Goal: Task Accomplishment & Management: Use online tool/utility

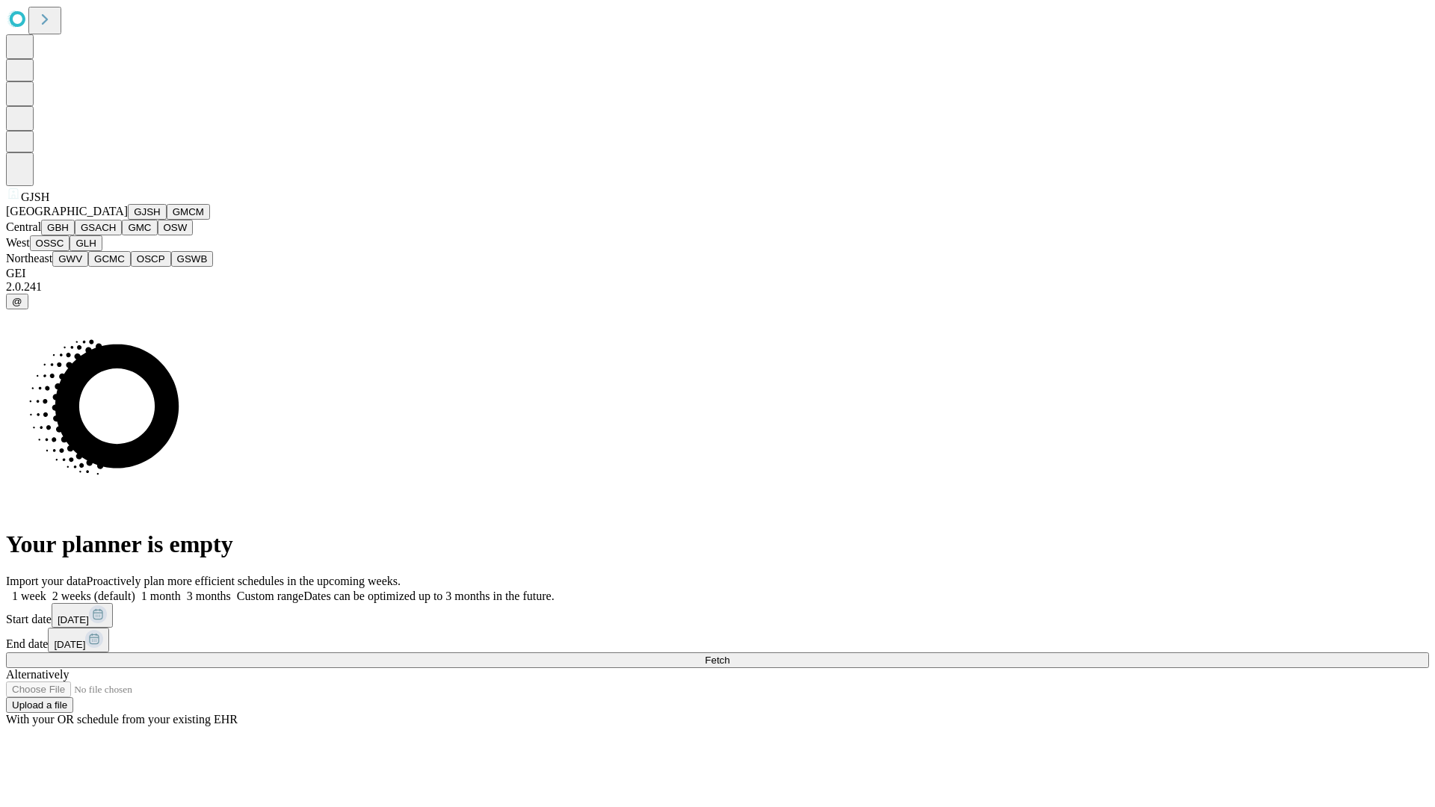
click at [128, 220] on button "GJSH" at bounding box center [147, 212] width 39 height 16
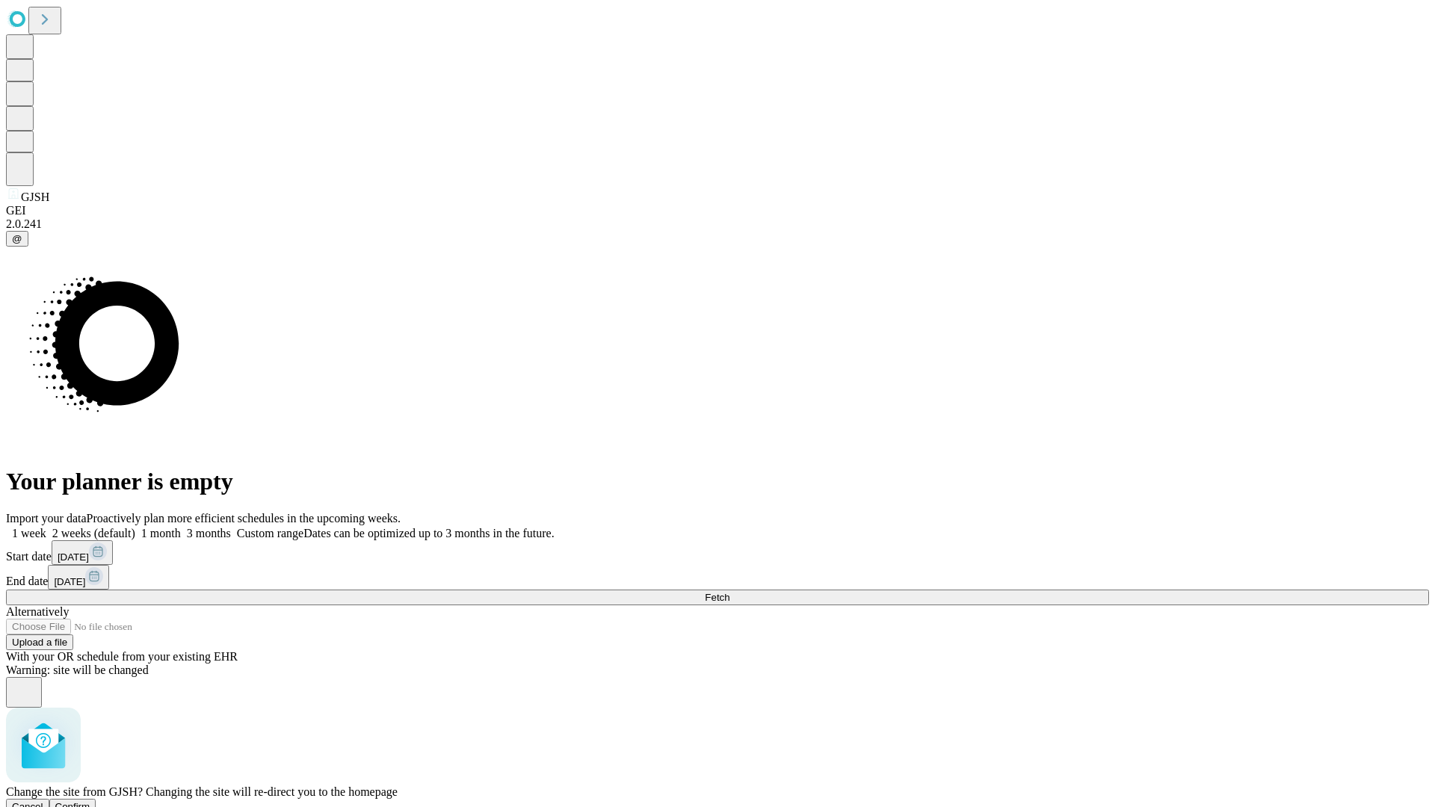
click at [90, 801] on span "Confirm" at bounding box center [72, 806] width 35 height 11
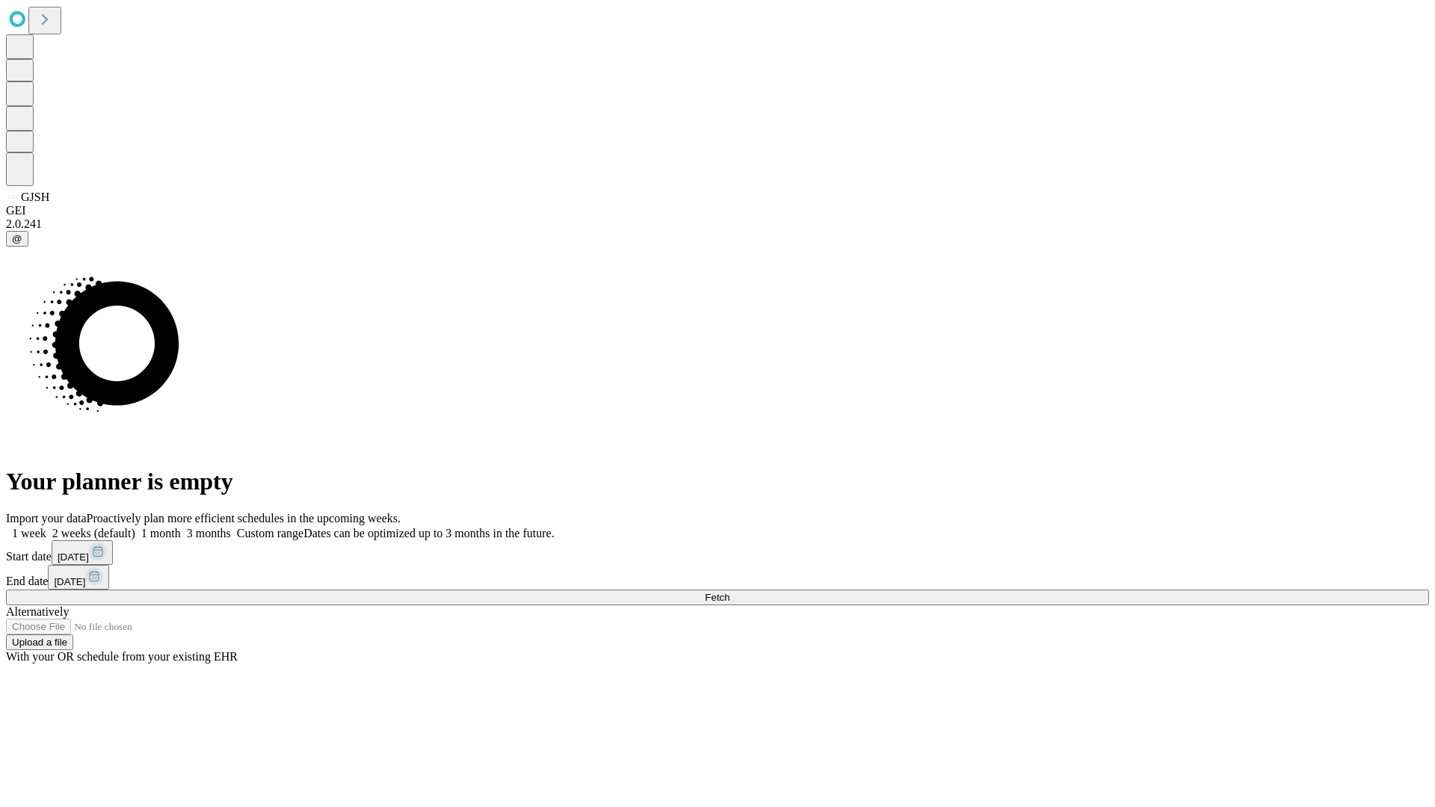
click at [181, 527] on label "1 month" at bounding box center [158, 533] width 46 height 13
click at [729, 592] on span "Fetch" at bounding box center [717, 597] width 25 height 11
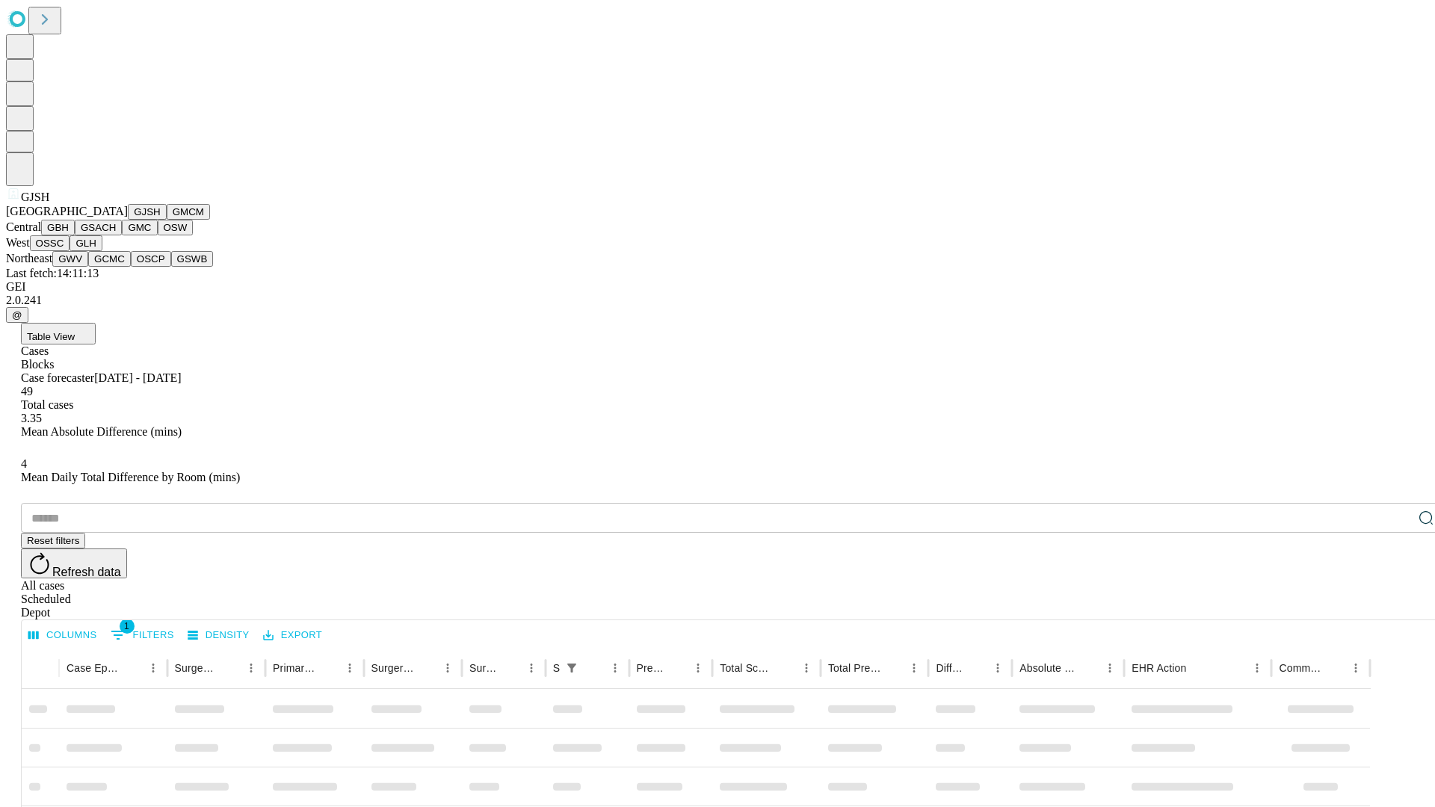
click at [167, 220] on button "GMCM" at bounding box center [188, 212] width 43 height 16
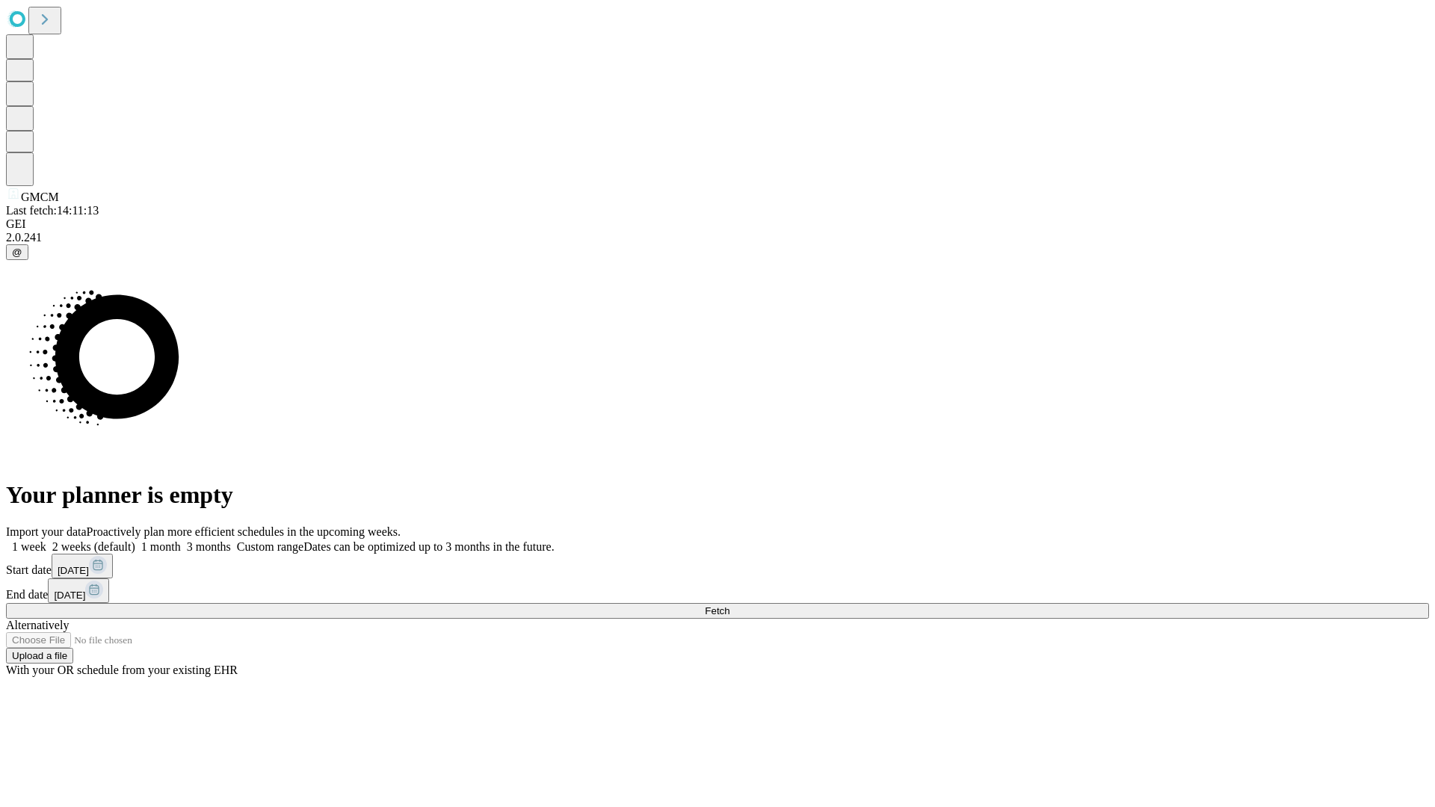
click at [181, 540] on label "1 month" at bounding box center [158, 546] width 46 height 13
click at [729, 605] on span "Fetch" at bounding box center [717, 610] width 25 height 11
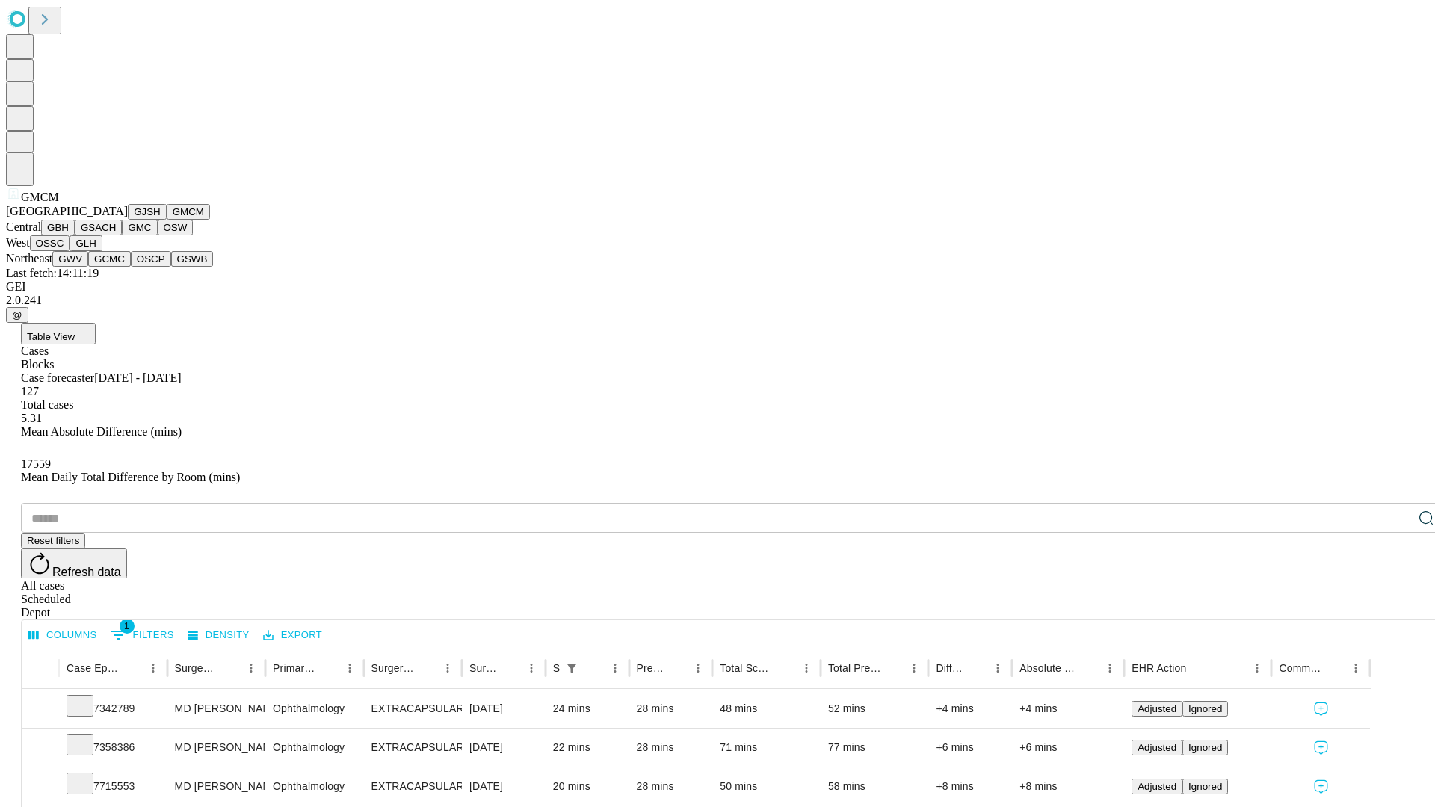
click at [75, 235] on button "GBH" at bounding box center [58, 228] width 34 height 16
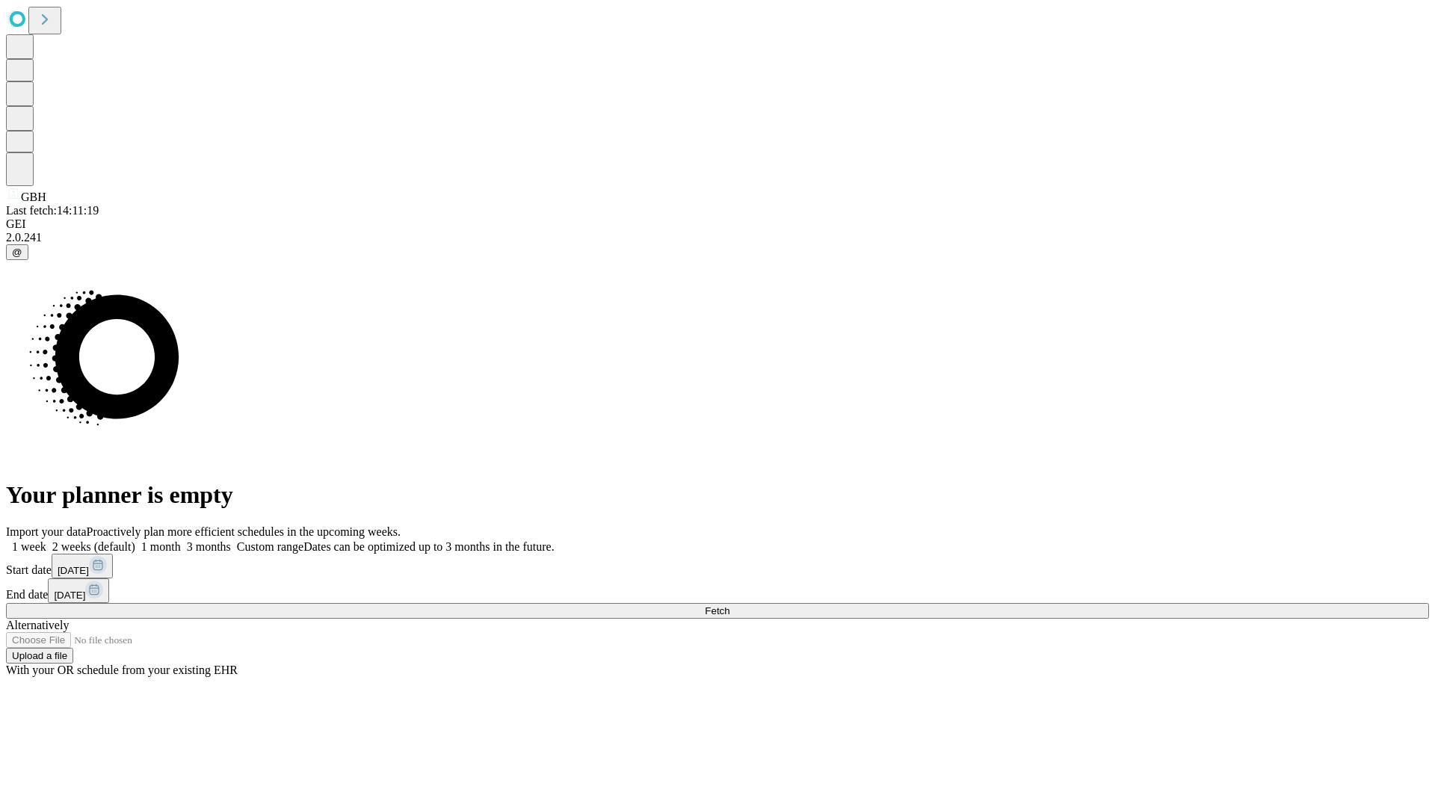
click at [181, 540] on label "1 month" at bounding box center [158, 546] width 46 height 13
click at [729, 605] on span "Fetch" at bounding box center [717, 610] width 25 height 11
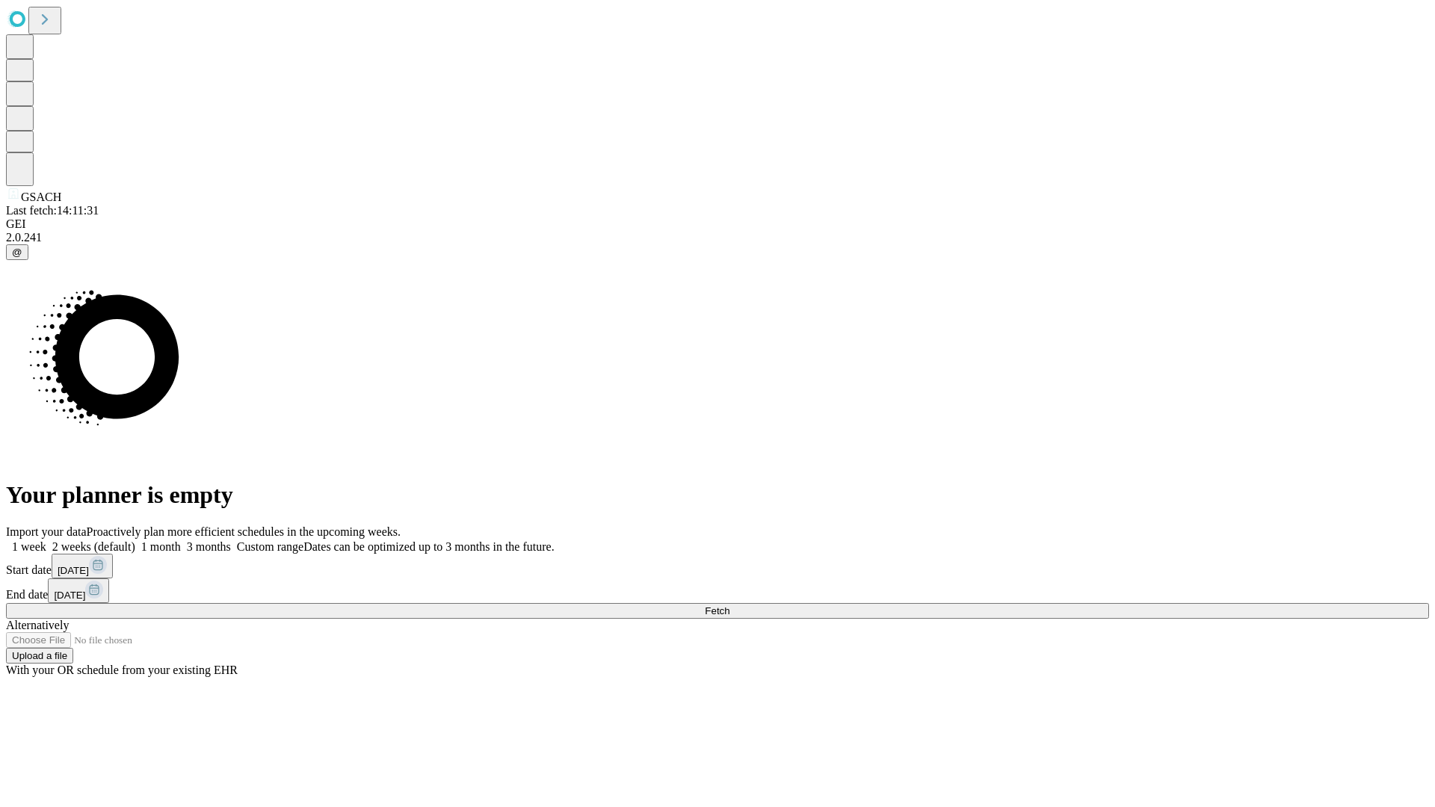
click at [181, 540] on label "1 month" at bounding box center [158, 546] width 46 height 13
click at [729, 605] on span "Fetch" at bounding box center [717, 610] width 25 height 11
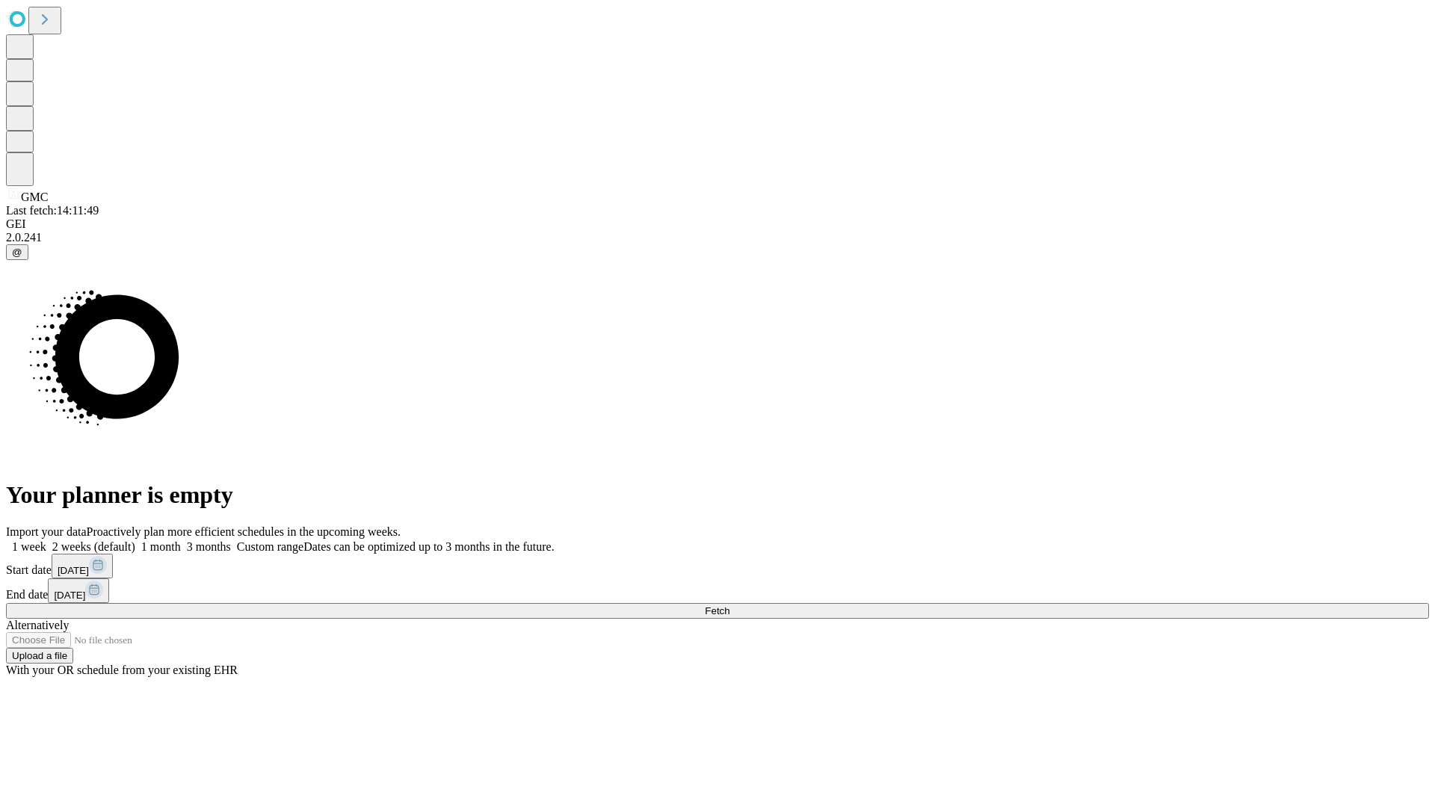
click at [181, 540] on label "1 month" at bounding box center [158, 546] width 46 height 13
click at [729, 605] on span "Fetch" at bounding box center [717, 610] width 25 height 11
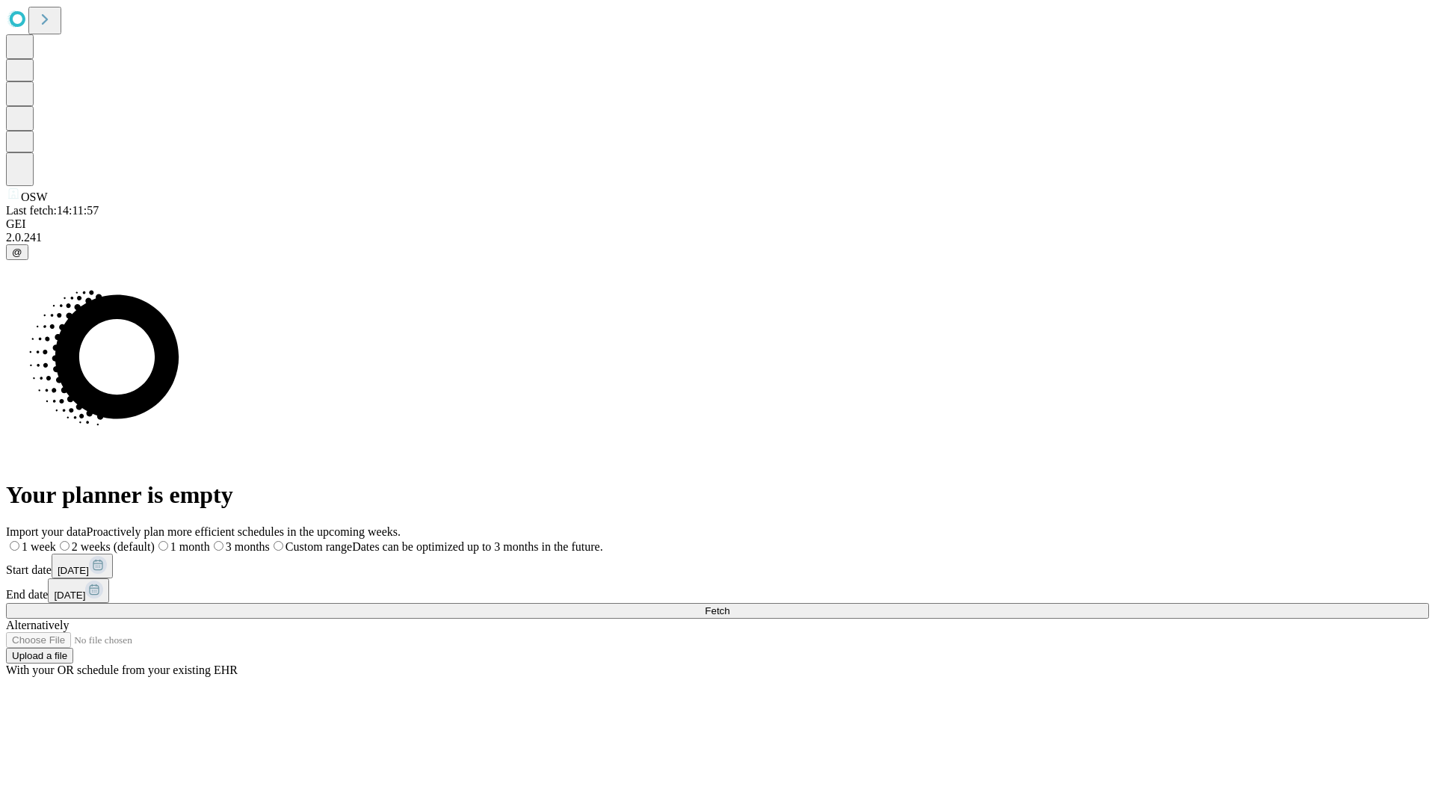
click at [210, 540] on label "1 month" at bounding box center [182, 546] width 55 height 13
click at [729, 605] on span "Fetch" at bounding box center [717, 610] width 25 height 11
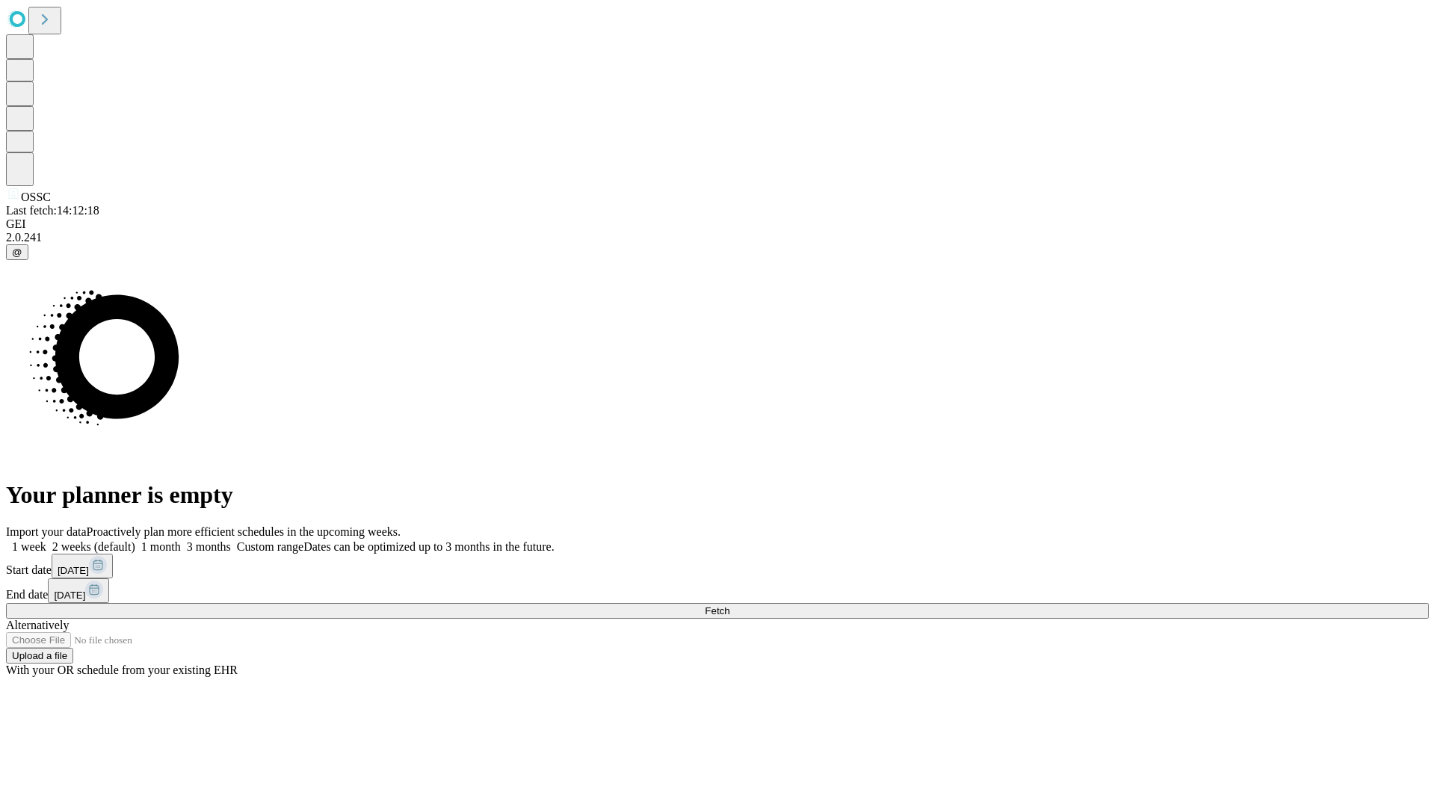
click at [181, 540] on label "1 month" at bounding box center [158, 546] width 46 height 13
click at [729, 605] on span "Fetch" at bounding box center [717, 610] width 25 height 11
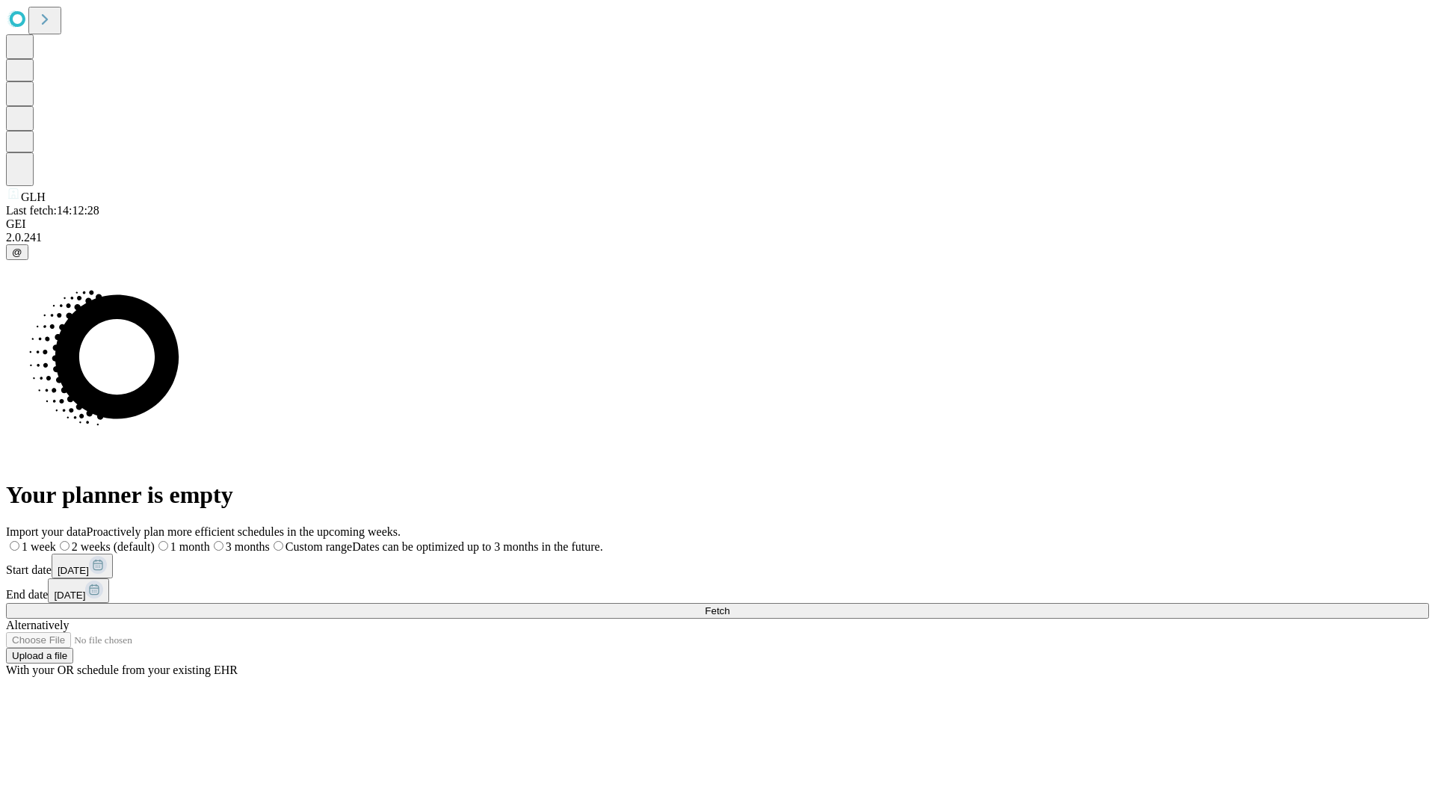
click at [729, 605] on span "Fetch" at bounding box center [717, 610] width 25 height 11
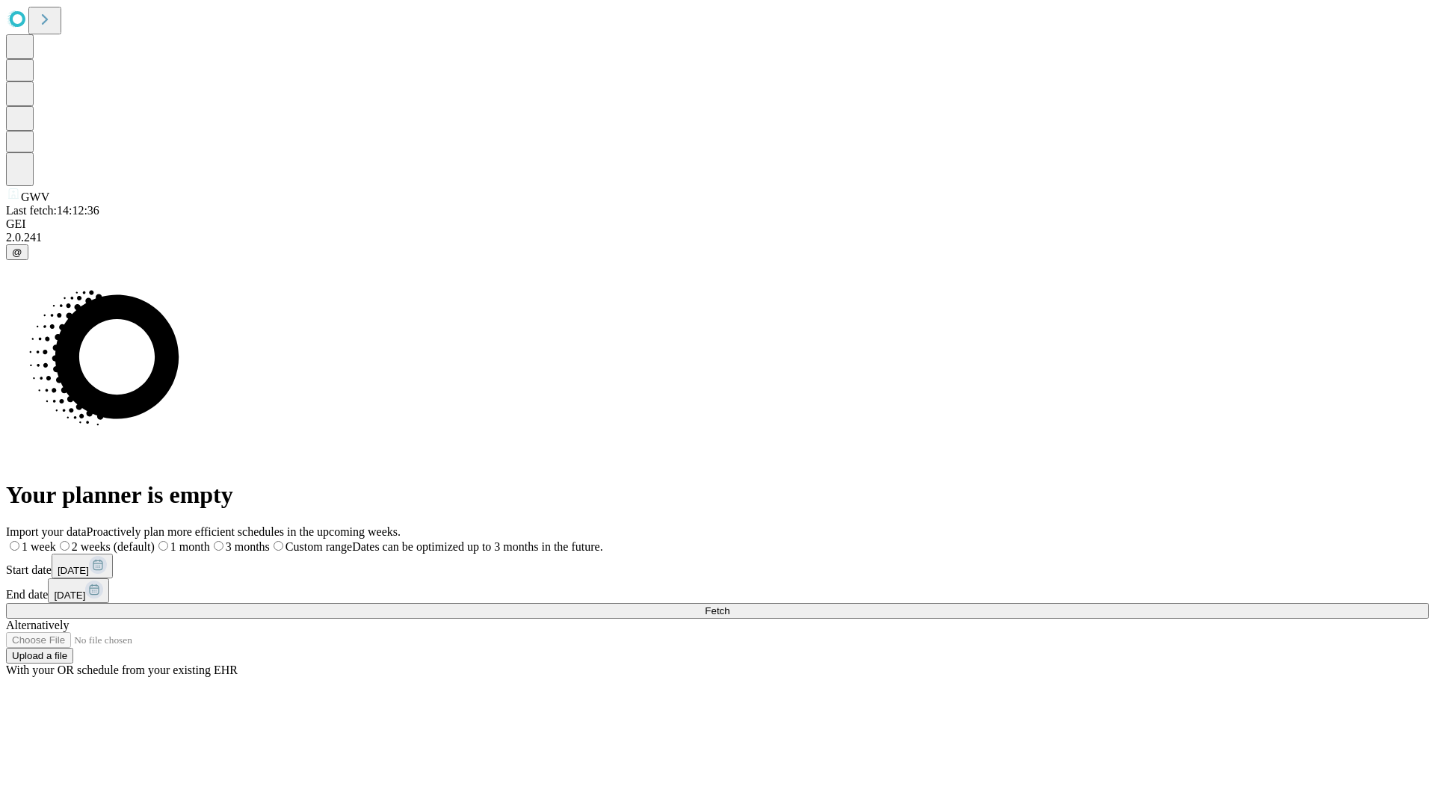
click at [210, 540] on label "1 month" at bounding box center [182, 546] width 55 height 13
click at [729, 605] on span "Fetch" at bounding box center [717, 610] width 25 height 11
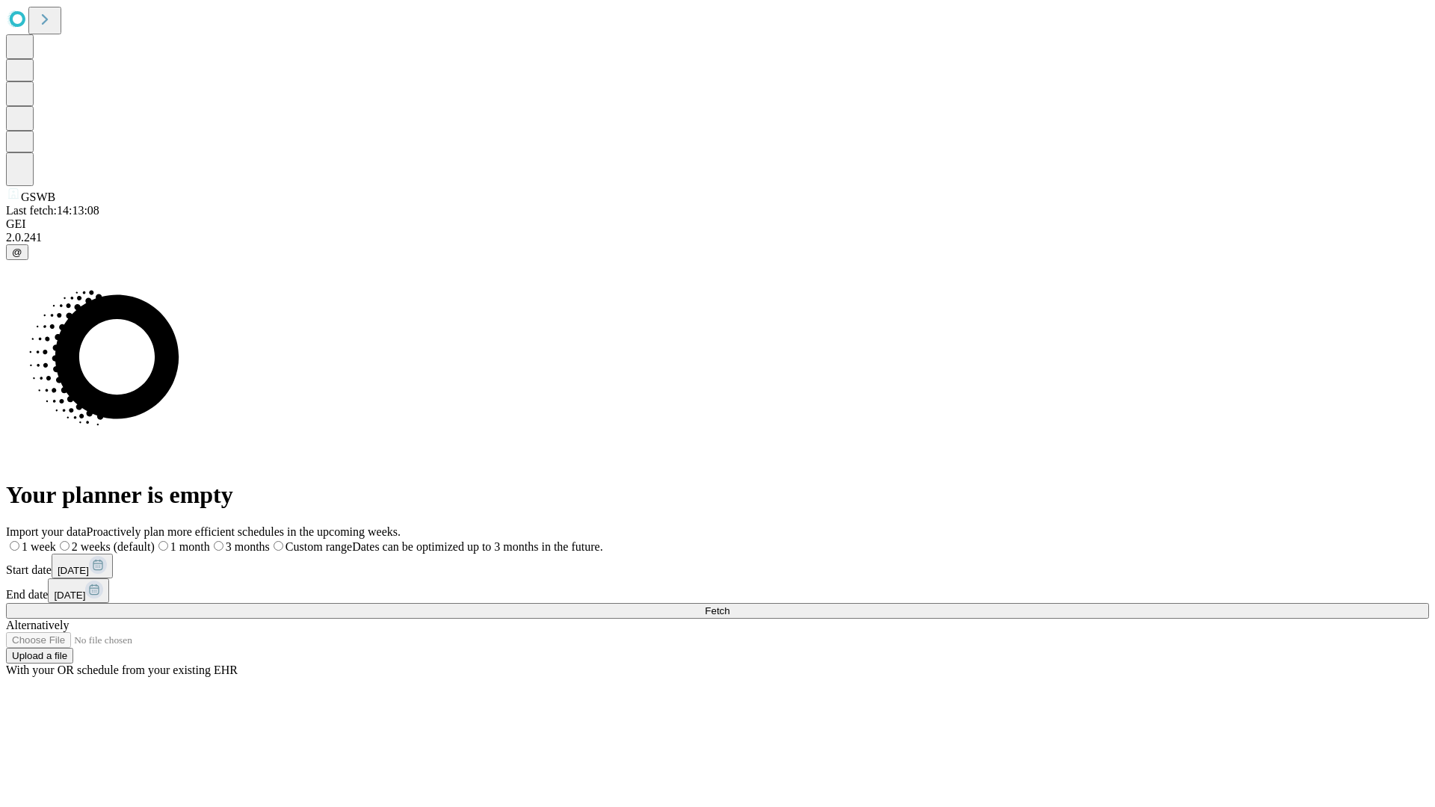
click at [729, 605] on span "Fetch" at bounding box center [717, 610] width 25 height 11
